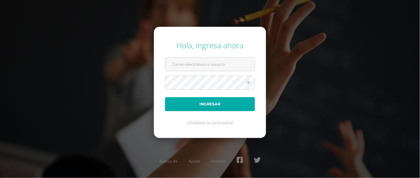
type input "[EMAIL_ADDRESS][DOMAIN_NAME]"
click at [212, 103] on button "Ingresar" at bounding box center [210, 104] width 90 height 14
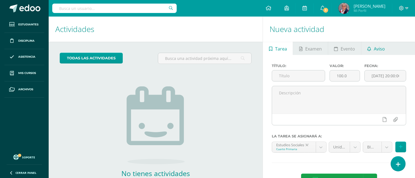
click at [378, 48] on span "Aviso" at bounding box center [379, 48] width 11 height 13
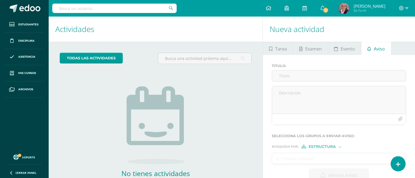
scroll to position [34, 0]
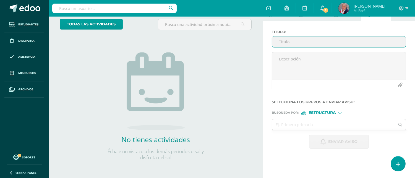
click at [284, 41] on input "Titulo :" at bounding box center [339, 42] width 134 height 11
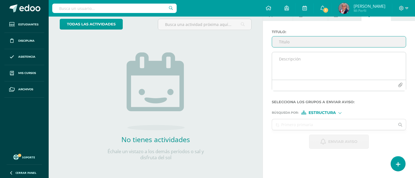
type input "E"
type input "c"
type input "Citas de entrega de notas bimestrales"
click at [281, 60] on textarea at bounding box center [339, 66] width 134 height 28
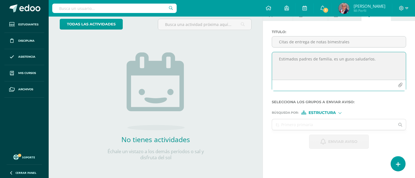
click at [349, 59] on textarea "Estimados padres de familia, es un guso saludarlos." at bounding box center [339, 66] width 134 height 28
click at [379, 58] on textarea "Estimados padres de familia, es un gusto saludarlos." at bounding box center [339, 66] width 134 height 28
click at [391, 64] on textarea "Estimados padres de familia, es un gusto saludarlos. Les comparto el link para …" at bounding box center [339, 66] width 134 height 28
drag, startPoint x: 283, startPoint y: 76, endPoint x: 278, endPoint y: 88, distance: 12.3
click at [278, 88] on div at bounding box center [339, 85] width 134 height 11
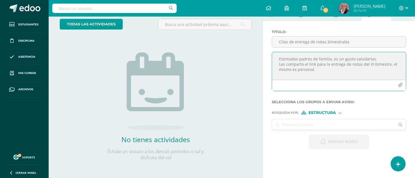
paste textarea "https://calendly.com/patriciab-cig/30min"
type textarea "Estimados padres de familia, es un gusto saludarlos. Les comparto el link para …"
click at [340, 113] on div at bounding box center [340, 112] width 3 height 3
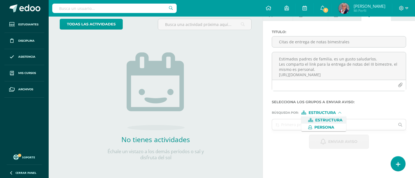
click at [337, 121] on span "Estructura" at bounding box center [329, 120] width 27 height 3
click at [341, 113] on div at bounding box center [340, 112] width 3 height 3
click at [324, 120] on span "Estructura" at bounding box center [329, 120] width 27 height 3
click at [342, 114] on div "Estructura" at bounding box center [323, 113] width 42 height 4
click at [326, 110] on div "Búsqueda por : Estructura Estructura Persona" at bounding box center [339, 111] width 134 height 8
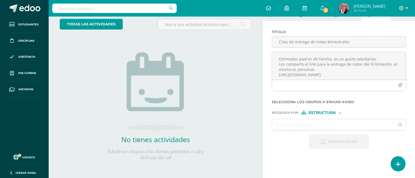
click at [320, 113] on span "Estructura" at bounding box center [322, 113] width 27 height 3
click at [330, 121] on span "Estructura" at bounding box center [329, 120] width 27 height 3
click at [311, 124] on input "text" at bounding box center [333, 125] width 123 height 11
type input "sexto"
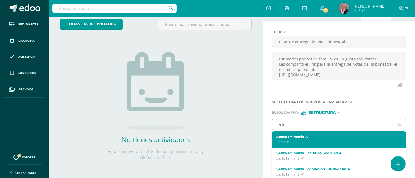
click at [288, 139] on label "Sexto Primaria A" at bounding box center [337, 137] width 120 height 4
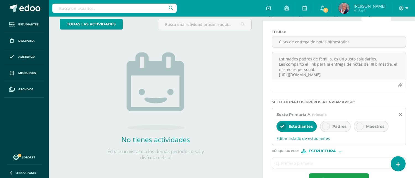
click at [325, 126] on icon at bounding box center [326, 127] width 4 height 4
click at [284, 125] on icon at bounding box center [283, 127] width 4 height 4
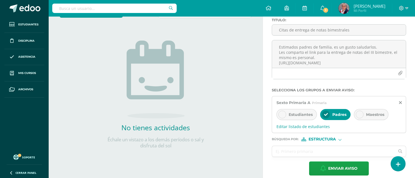
scroll to position [53, 0]
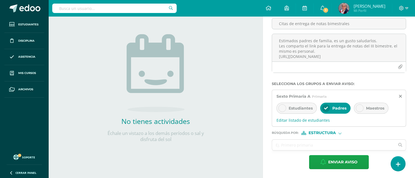
click at [341, 134] on div at bounding box center [340, 133] width 2 height 2
click at [329, 146] on span "Persona" at bounding box center [325, 147] width 20 height 3
click at [321, 147] on input "text" at bounding box center [333, 145] width 123 height 11
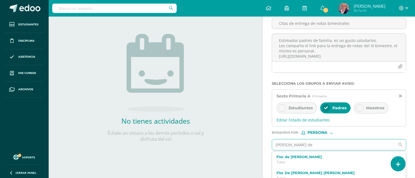
click at [308, 146] on input "Flor de María de" at bounding box center [333, 145] width 123 height 11
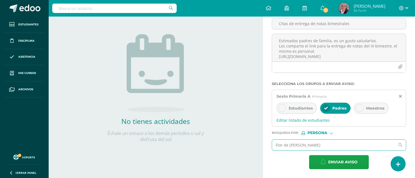
click at [344, 144] on input "Flor de María De León Flores" at bounding box center [333, 145] width 123 height 11
click at [355, 151] on ul at bounding box center [339, 151] width 135 height 1
click at [336, 145] on input "Flor de María De León Flores" at bounding box center [333, 145] width 123 height 11
type input "F"
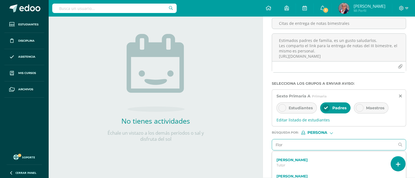
scroll to position [154, 0]
click at [292, 146] on input "Flor" at bounding box center [333, 145] width 123 height 11
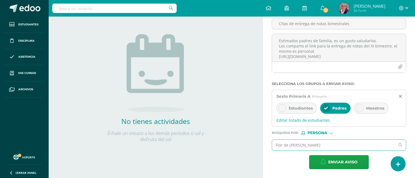
type input "Flor de María De León"
click at [400, 147] on icon at bounding box center [401, 145] width 4 height 4
click at [316, 146] on input "text" at bounding box center [333, 145] width 123 height 11
type input "F"
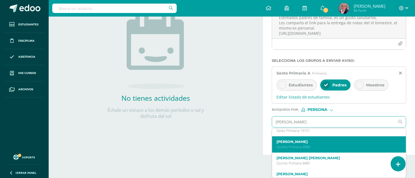
scroll to position [461, 0]
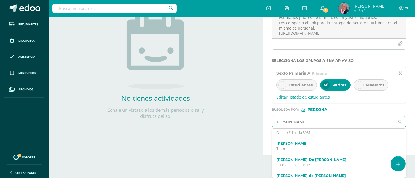
click at [304, 123] on input "De León" at bounding box center [333, 122] width 123 height 11
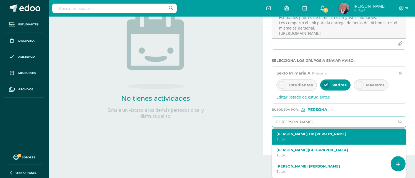
scroll to position [16, 0]
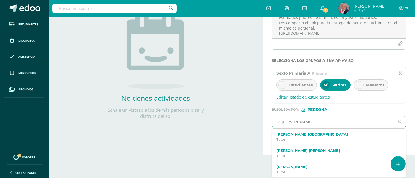
click at [316, 121] on input "De León Flores" at bounding box center [333, 122] width 123 height 11
type input "D"
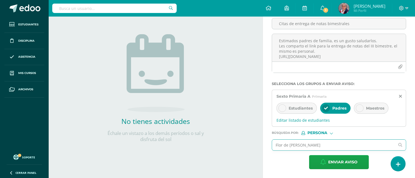
scroll to position [53, 0]
click at [325, 145] on input "Flor de María De León" at bounding box center [333, 145] width 123 height 11
click at [371, 148] on input "Flor de María De León Flores" at bounding box center [333, 145] width 123 height 11
drag, startPoint x: 345, startPoint y: 148, endPoint x: 328, endPoint y: 148, distance: 17.4
click at [328, 148] on input "Flor de María De León Flores" at bounding box center [333, 145] width 123 height 11
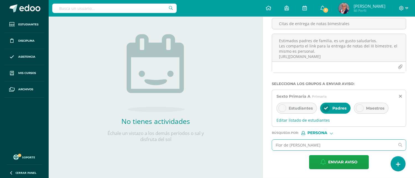
click at [341, 145] on input "Flor de María De León Flores" at bounding box center [333, 145] width 123 height 11
type input "F"
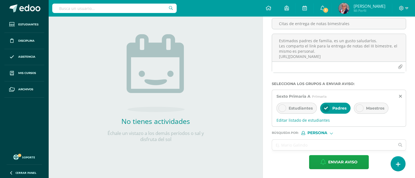
click at [320, 133] on span "Persona" at bounding box center [318, 133] width 20 height 3
click at [327, 147] on span "Persona" at bounding box center [325, 147] width 20 height 3
click at [291, 147] on input "text" at bounding box center [333, 145] width 123 height 11
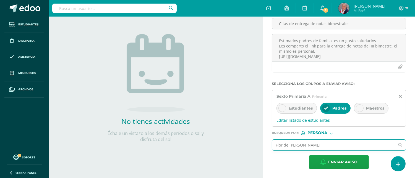
click at [336, 147] on input "Flor de María De Léon Flores" at bounding box center [333, 145] width 123 height 11
click at [335, 147] on input "Flor de María De Léon Flores" at bounding box center [333, 145] width 123 height 11
drag, startPoint x: 335, startPoint y: 145, endPoint x: 309, endPoint y: 146, distance: 25.7
click at [309, 146] on input "Flor de María De Léon Flores" at bounding box center [333, 145] width 123 height 11
type input "F"
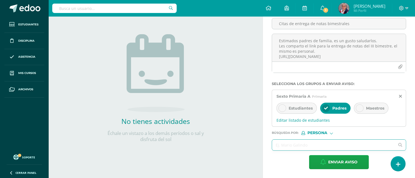
click at [325, 133] on span "Persona" at bounding box center [318, 133] width 20 height 3
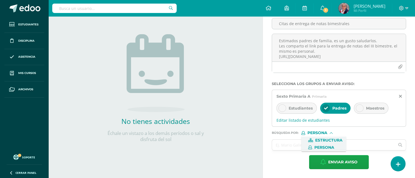
click at [329, 140] on span "Estructura" at bounding box center [329, 140] width 27 height 3
click at [315, 146] on input "text" at bounding box center [333, 145] width 123 height 11
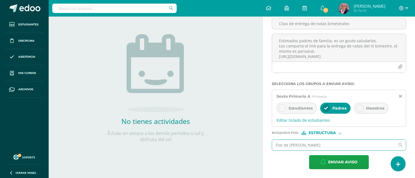
click at [325, 146] on input "Flor de María De León" at bounding box center [333, 145] width 123 height 11
type input "F"
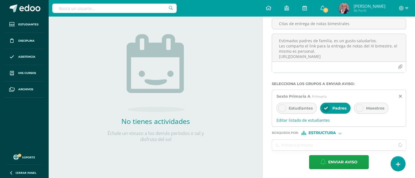
click at [341, 133] on div at bounding box center [340, 132] width 3 height 3
click at [325, 147] on span "Persona" at bounding box center [325, 147] width 20 height 3
click at [311, 146] on input "text" at bounding box center [333, 145] width 123 height 11
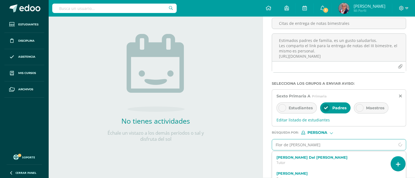
scroll to position [0, 0]
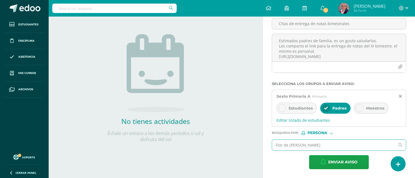
click at [321, 147] on input "Flor de María De León" at bounding box center [333, 145] width 123 height 11
type input "F"
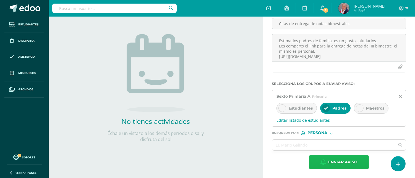
click at [337, 161] on span "Enviar aviso" at bounding box center [342, 163] width 29 height 14
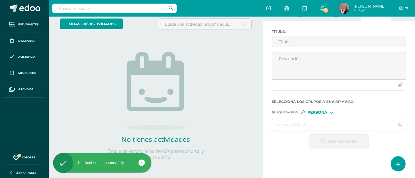
scroll to position [34, 0]
